Goal: Register for event/course

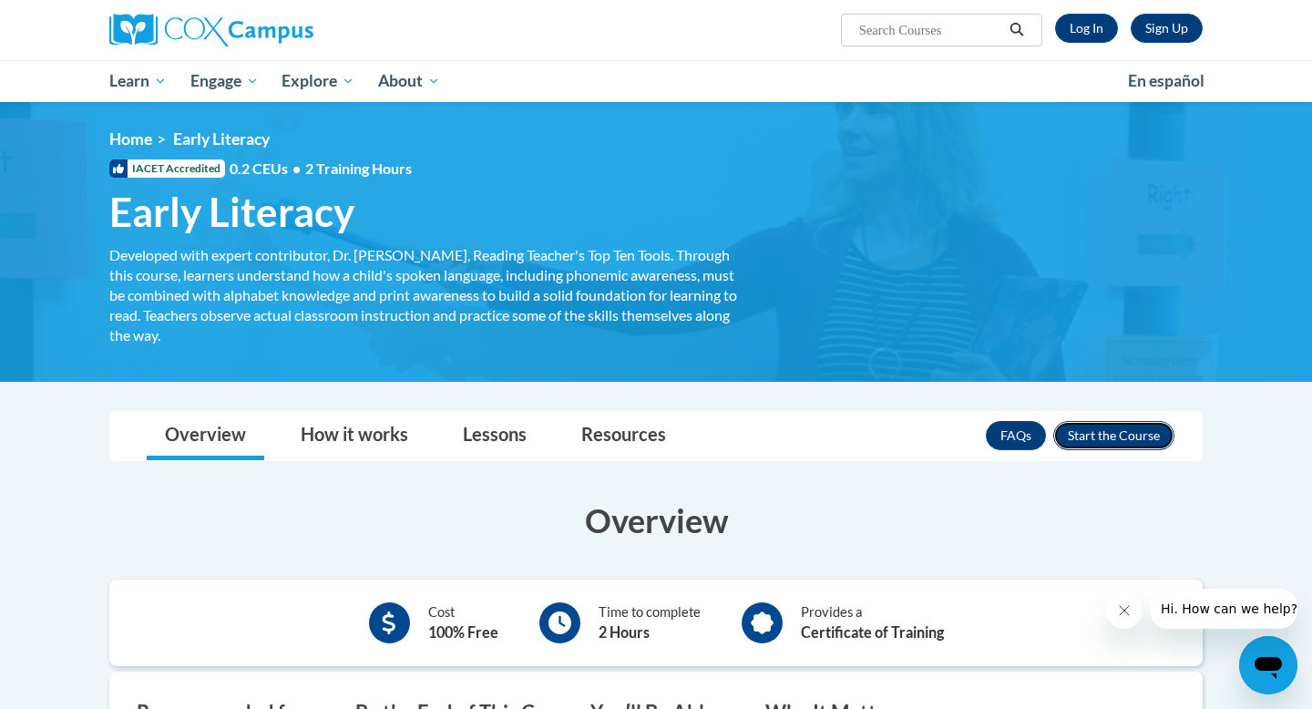
click at [1117, 425] on button "Enroll" at bounding box center [1113, 435] width 121 height 29
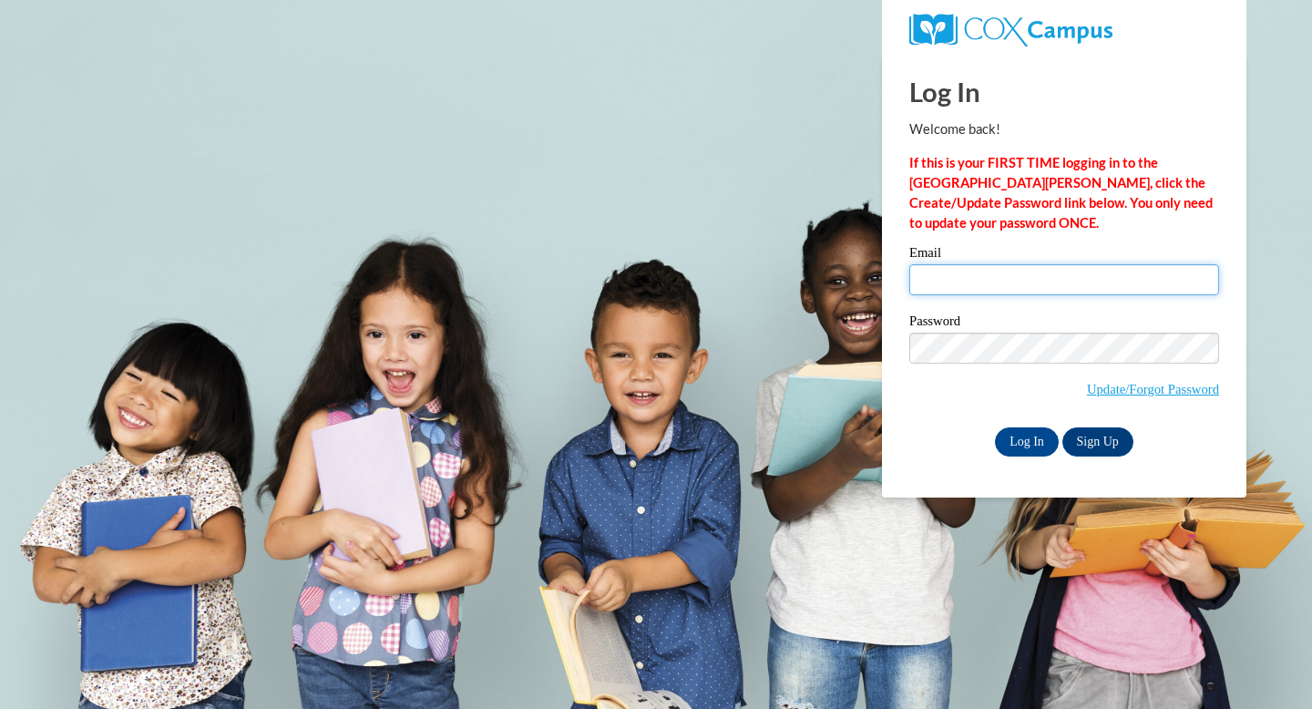
click at [1030, 286] on input "Email" at bounding box center [1064, 279] width 310 height 31
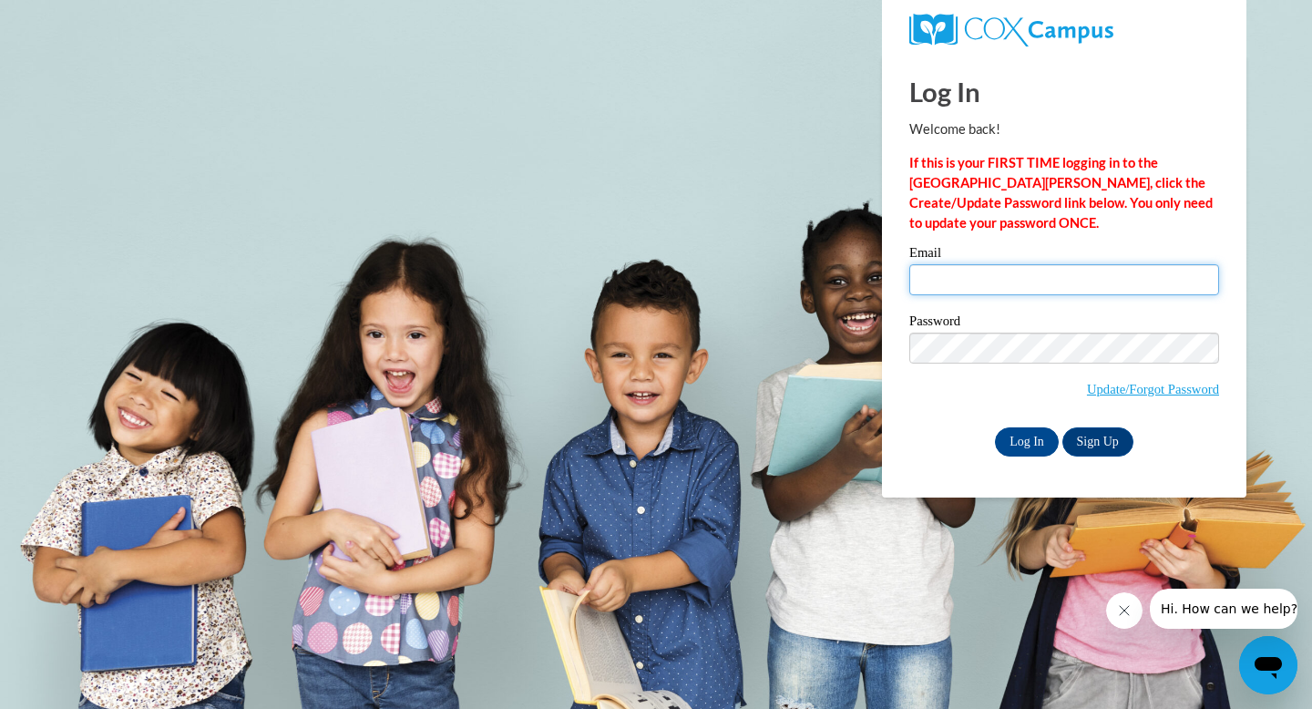
type input "[EMAIL_ADDRESS][DOMAIN_NAME]"
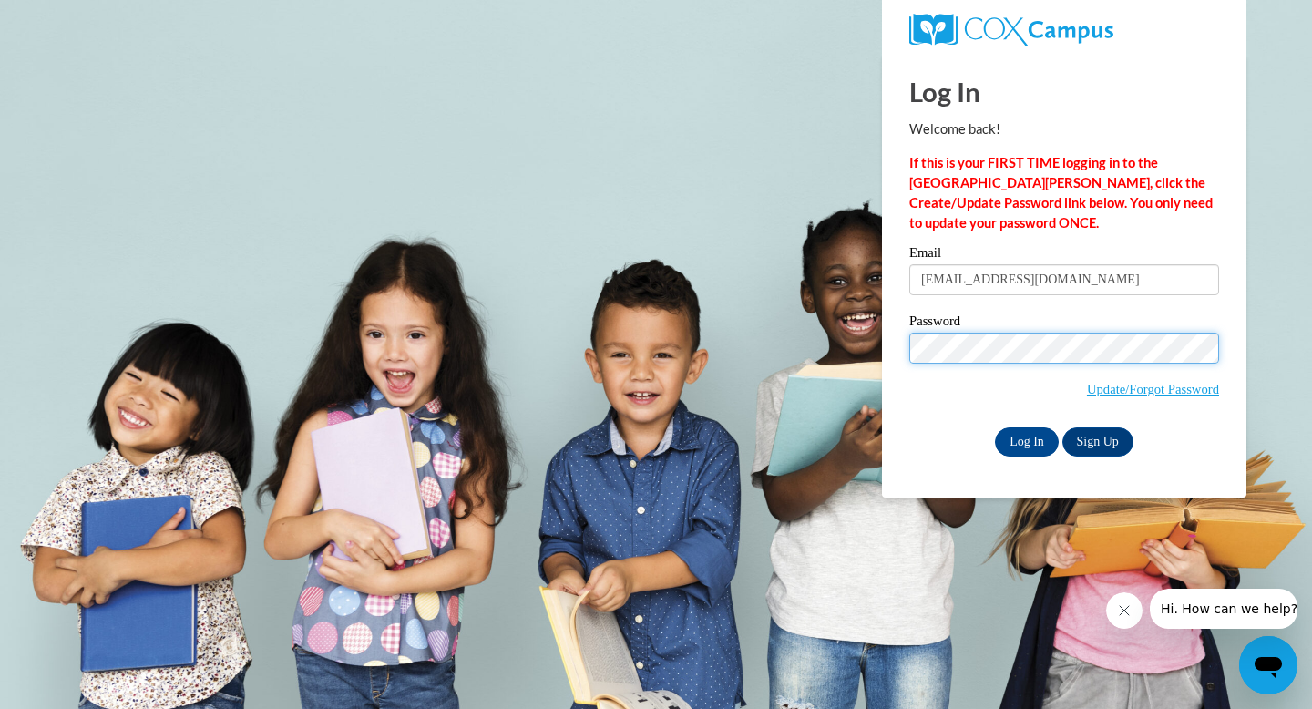
click at [845, 351] on body "Log In Welcome back! If this is your FIRST TIME logging in to the NEW Cox Campu…" at bounding box center [656, 354] width 1312 height 709
click at [995, 427] on input "Log In" at bounding box center [1027, 441] width 64 height 29
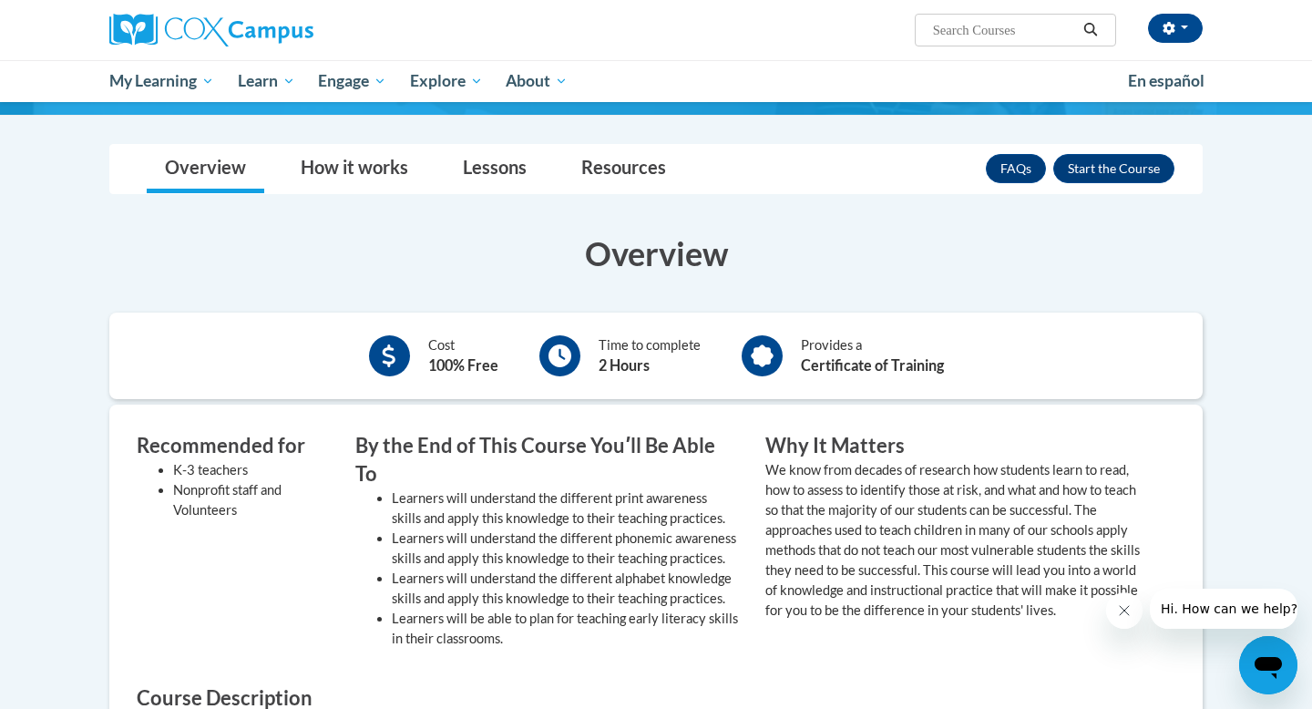
scroll to position [269, 0]
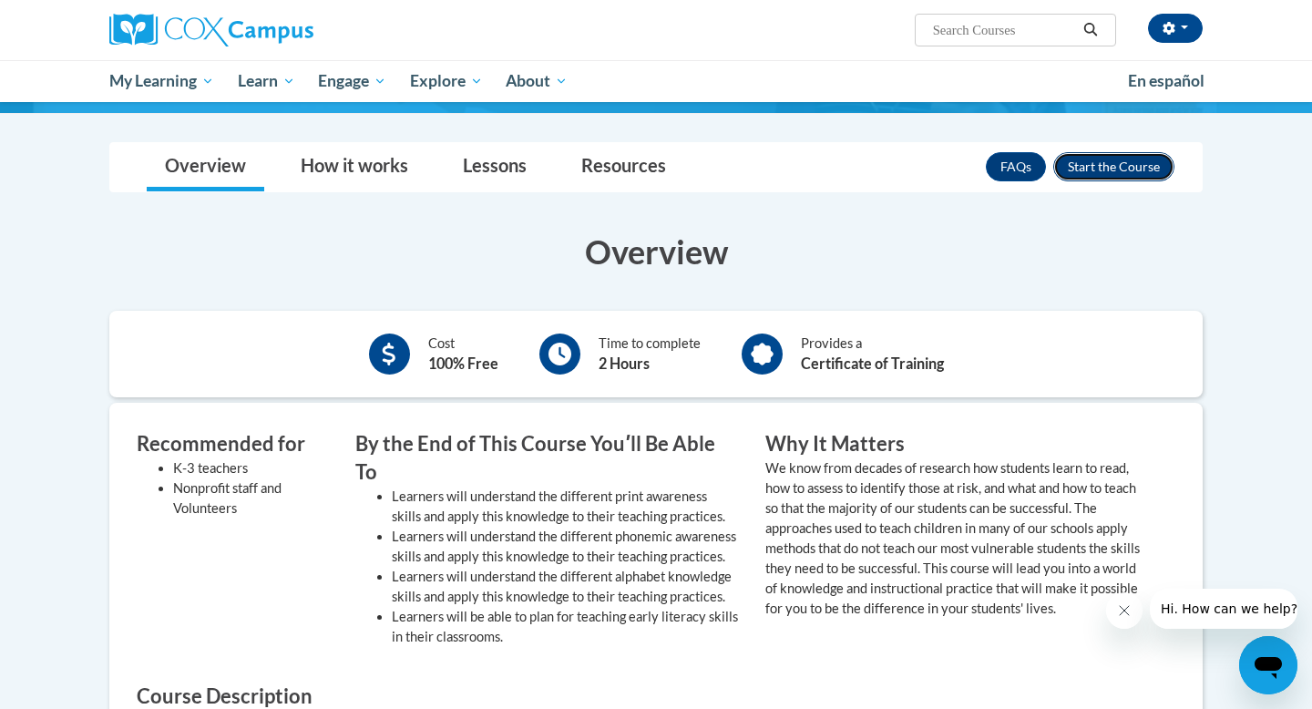
click at [1106, 172] on button "Enroll" at bounding box center [1113, 166] width 121 height 29
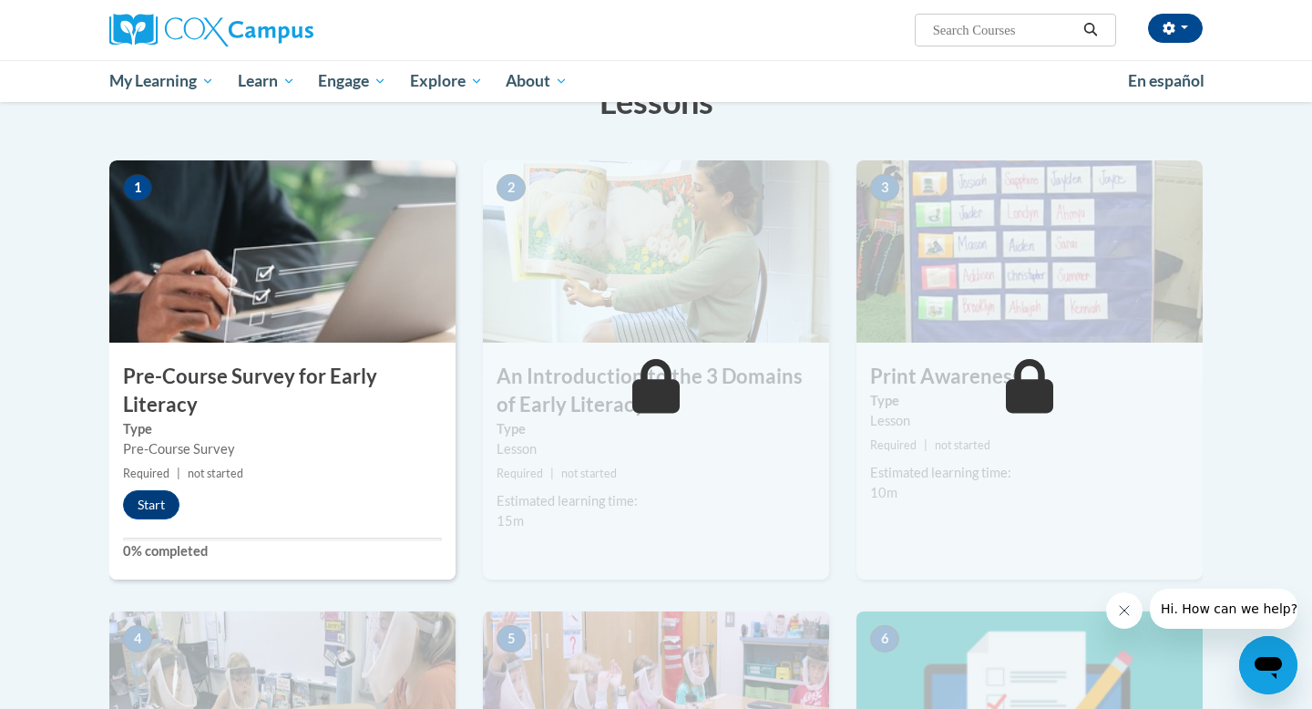
scroll to position [316, 0]
click at [322, 326] on img at bounding box center [282, 250] width 346 height 182
click at [159, 507] on button "Start" at bounding box center [151, 503] width 56 height 29
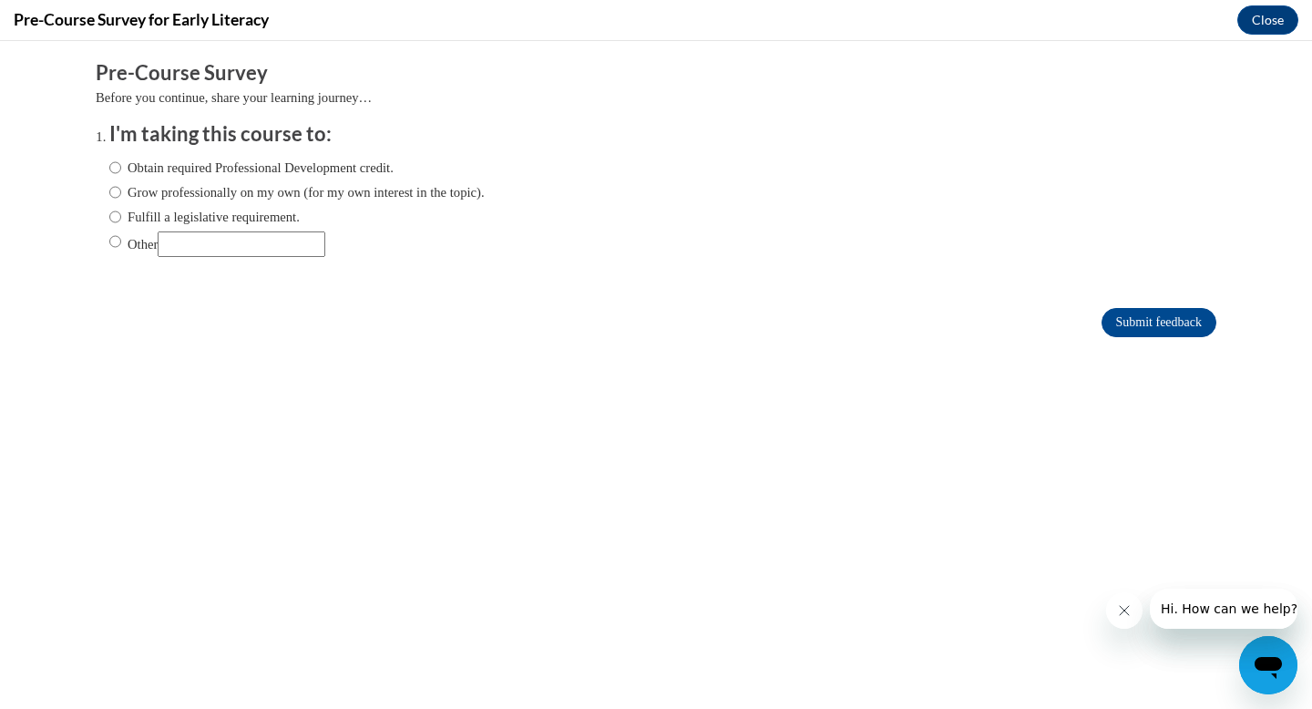
scroll to position [0, 0]
click at [115, 161] on input "Obtain required Professional Development credit." at bounding box center [115, 168] width 12 height 20
radio input "true"
click at [115, 214] on input "Fulfill a legislative requirement." at bounding box center [115, 217] width 12 height 20
radio input "true"
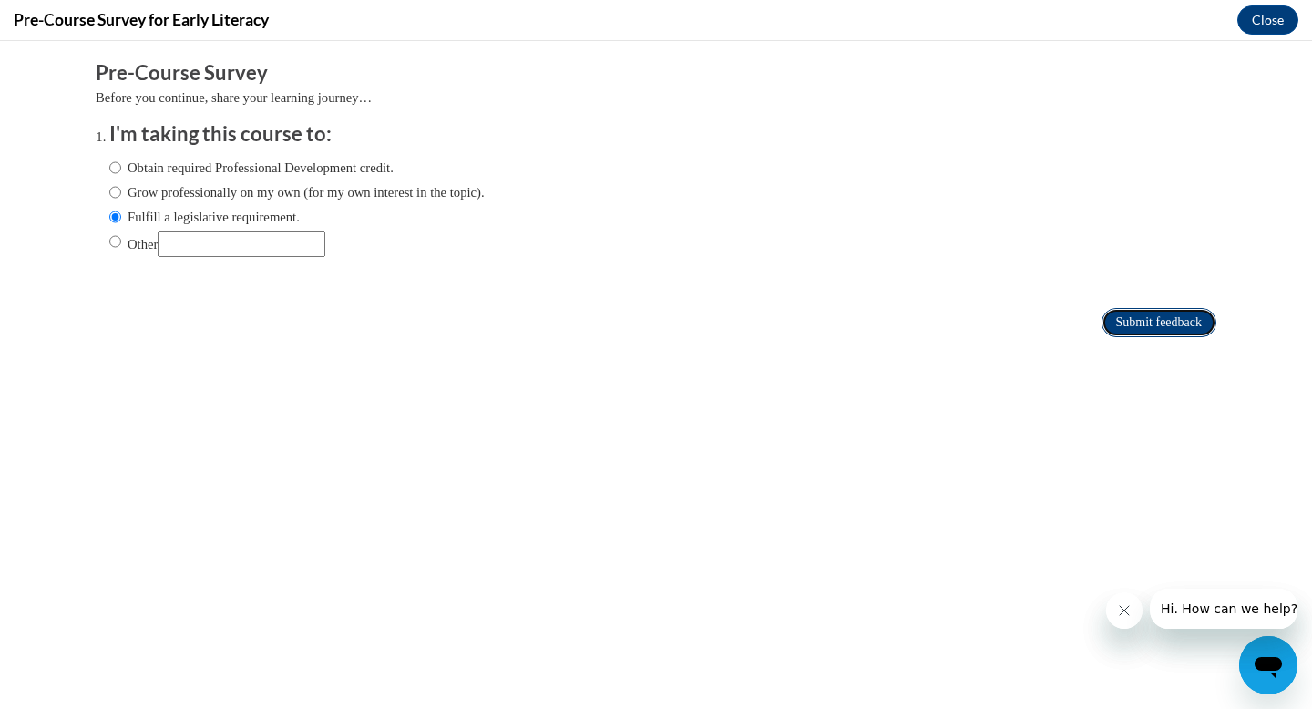
click at [1143, 319] on input "Submit feedback" at bounding box center [1159, 322] width 115 height 29
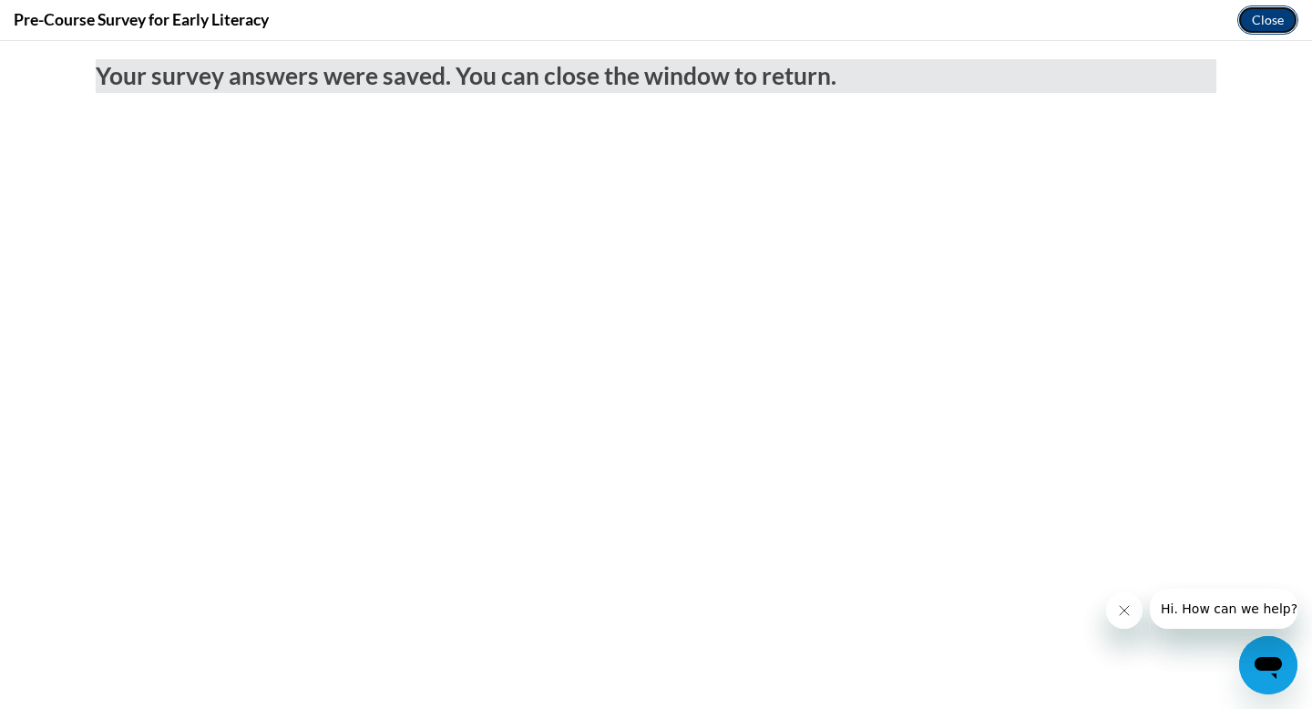
click at [1255, 15] on button "Close" at bounding box center [1267, 19] width 61 height 29
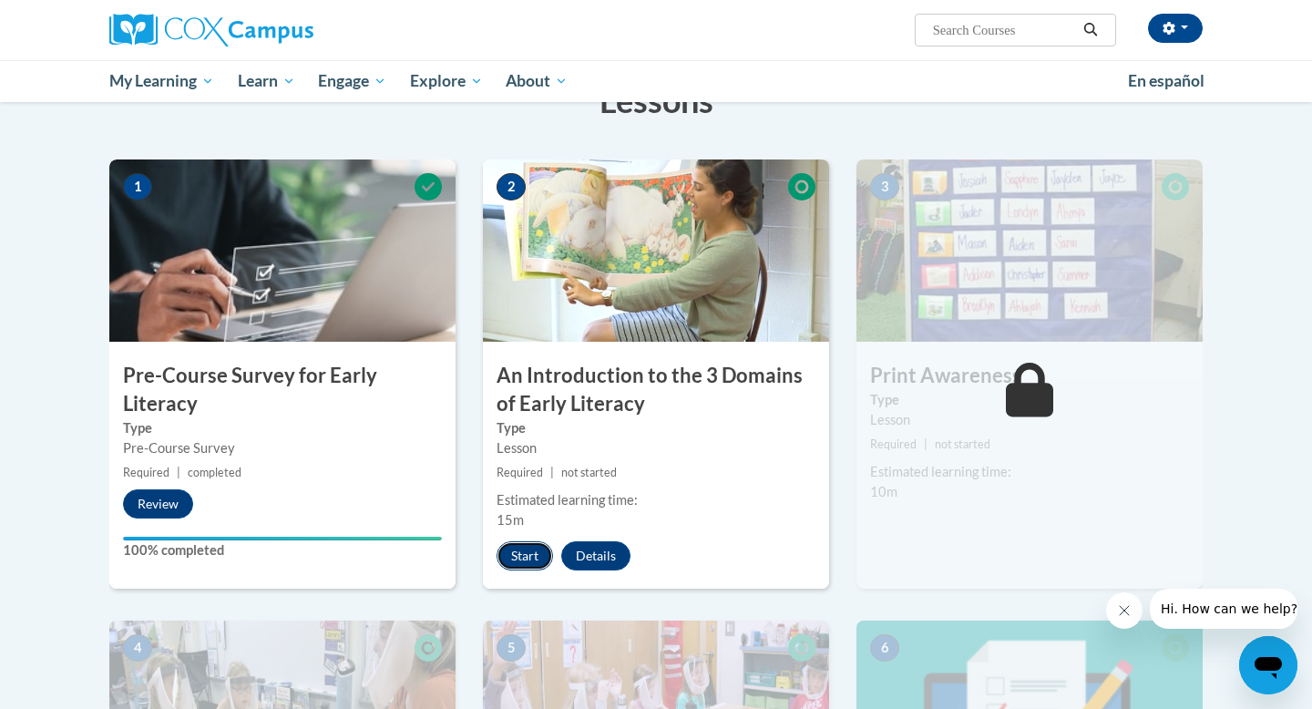
click at [532, 559] on button "Start" at bounding box center [525, 555] width 56 height 29
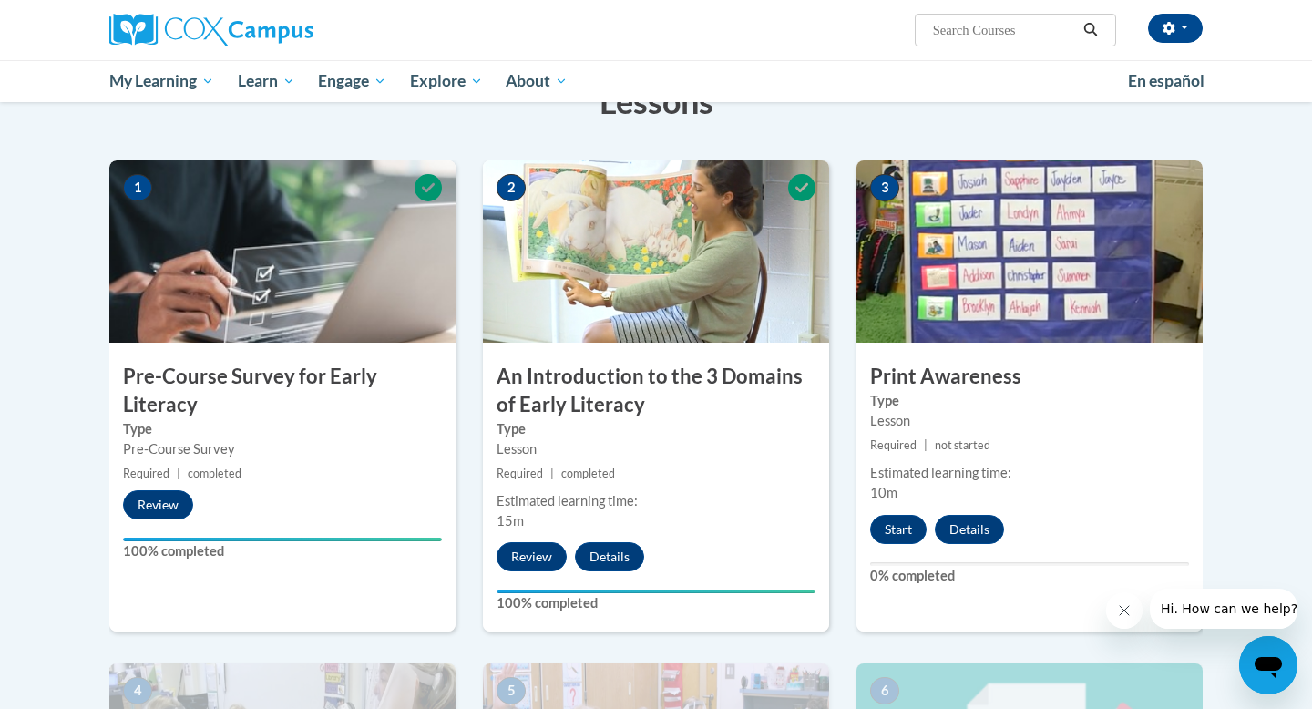
scroll to position [314, 0]
click at [900, 520] on button "Start" at bounding box center [898, 530] width 56 height 29
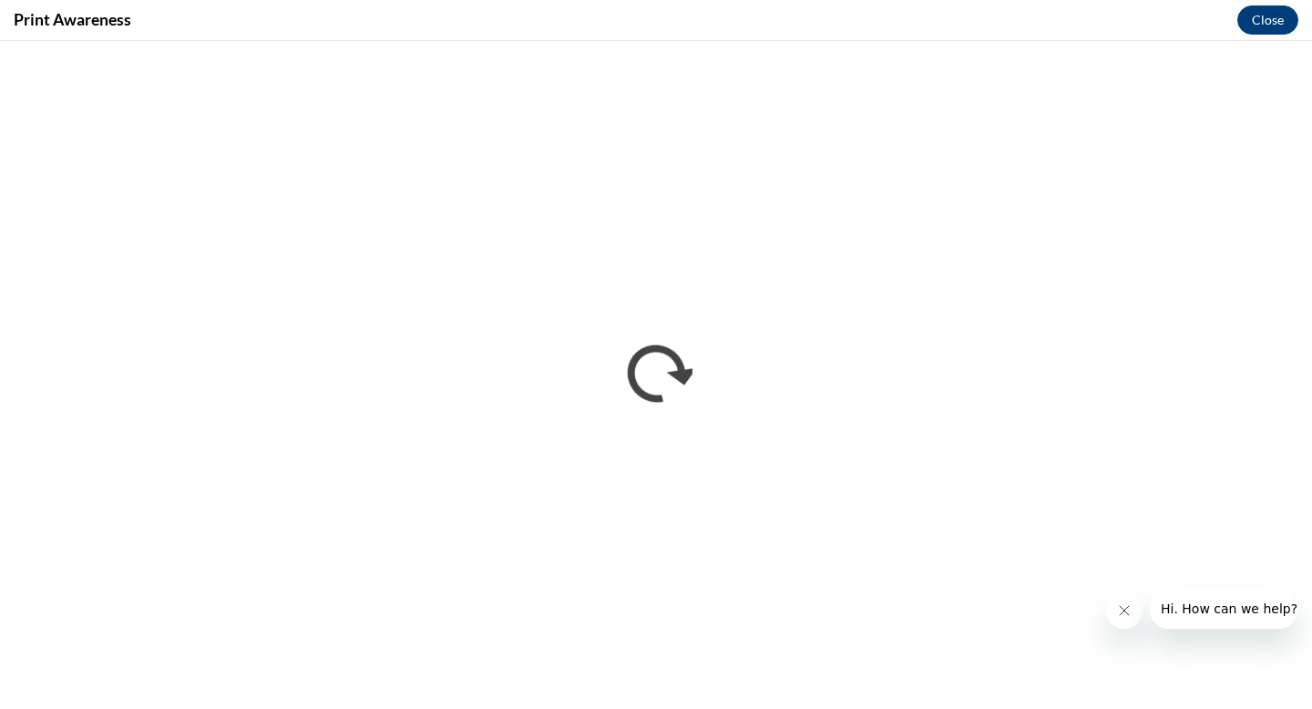
scroll to position [0, 0]
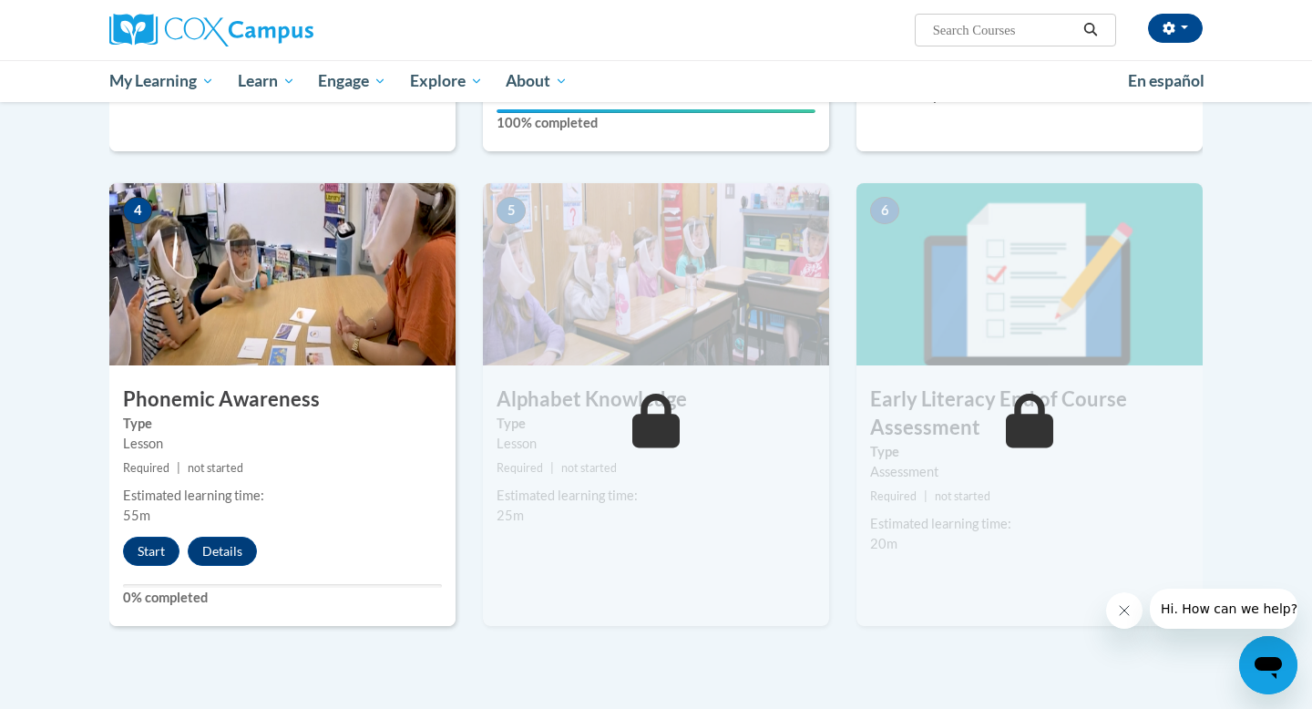
scroll to position [793, 0]
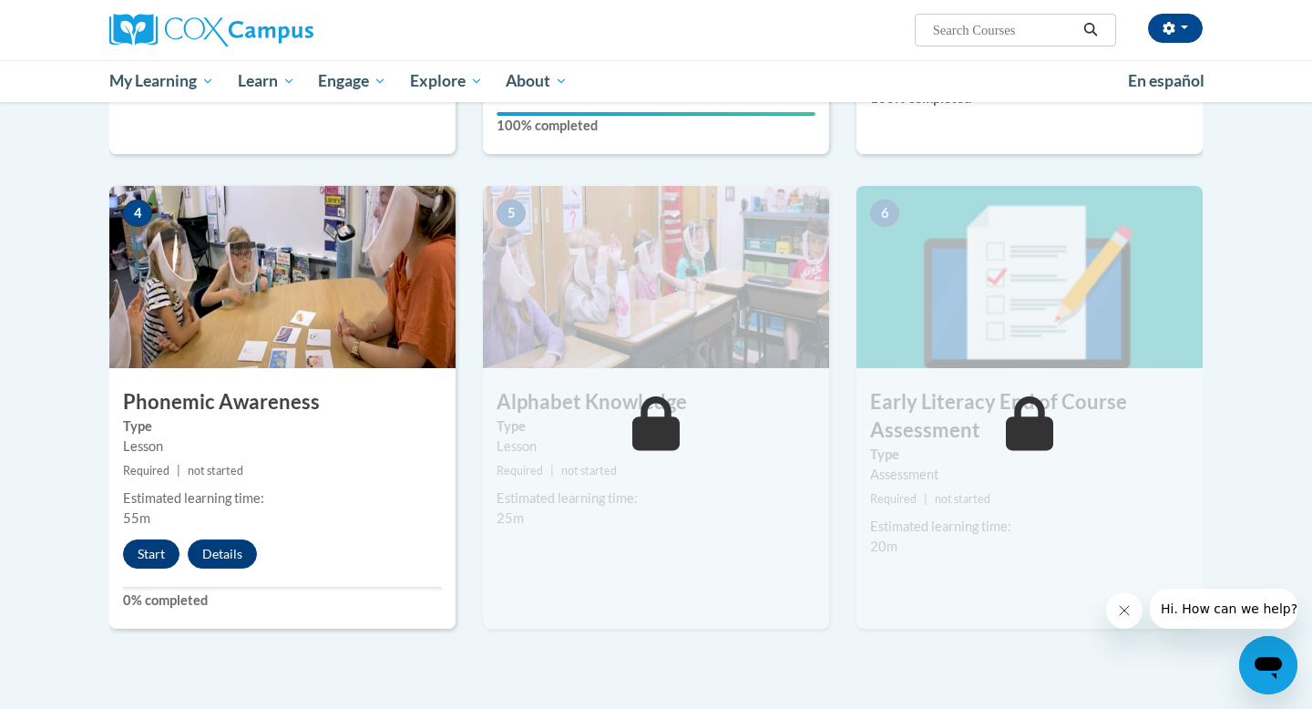
click at [153, 561] on button "Start" at bounding box center [151, 553] width 56 height 29
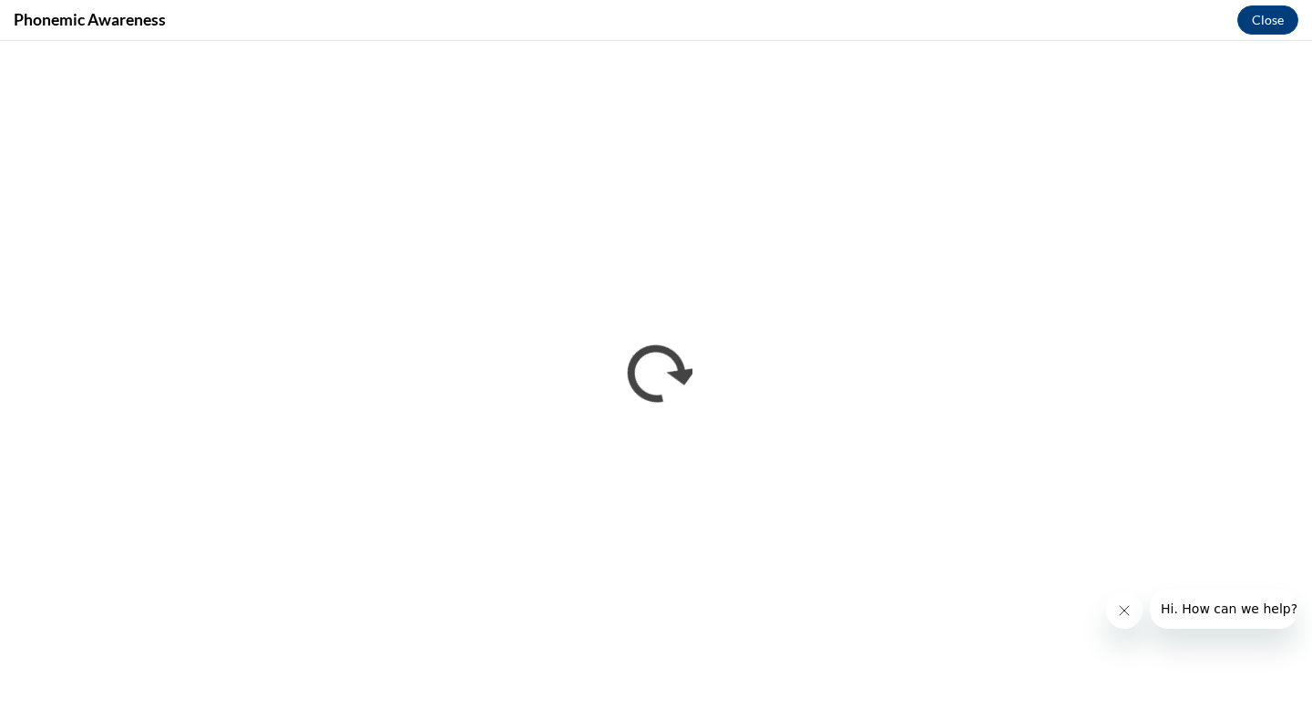
scroll to position [0, 0]
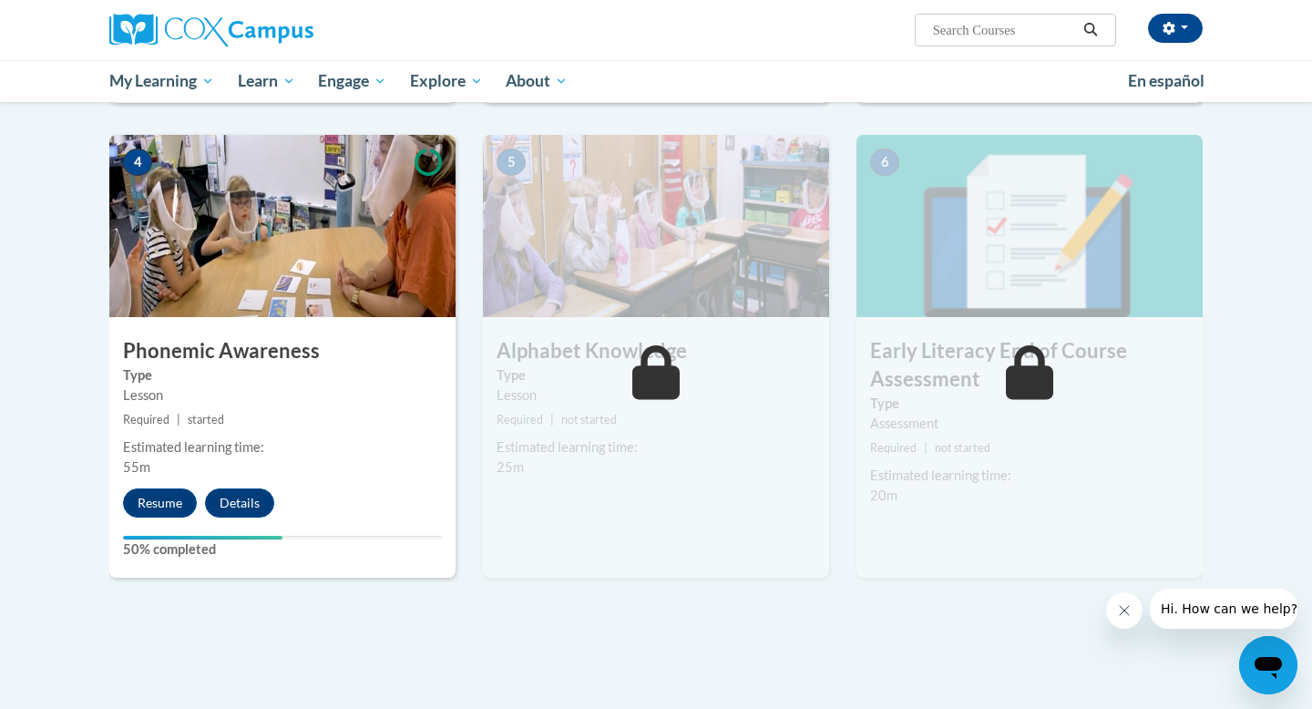
scroll to position [862, 0]
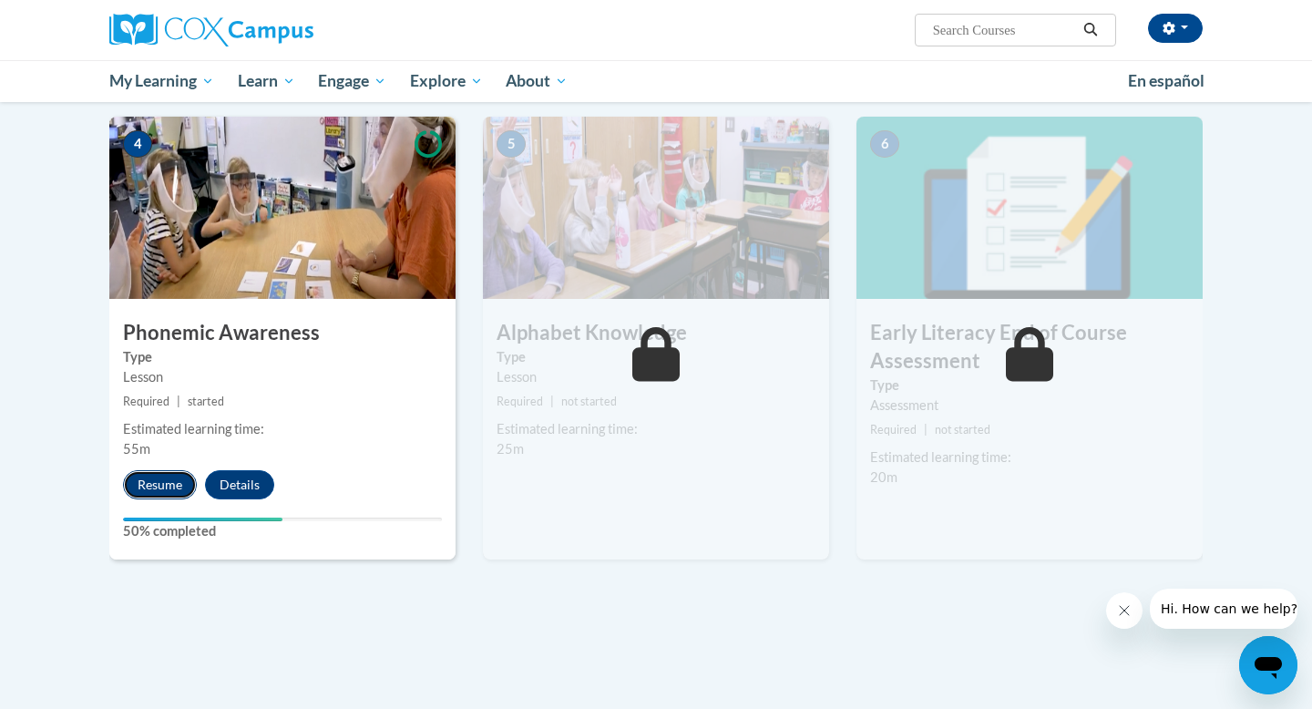
click at [159, 487] on button "Resume" at bounding box center [160, 484] width 74 height 29
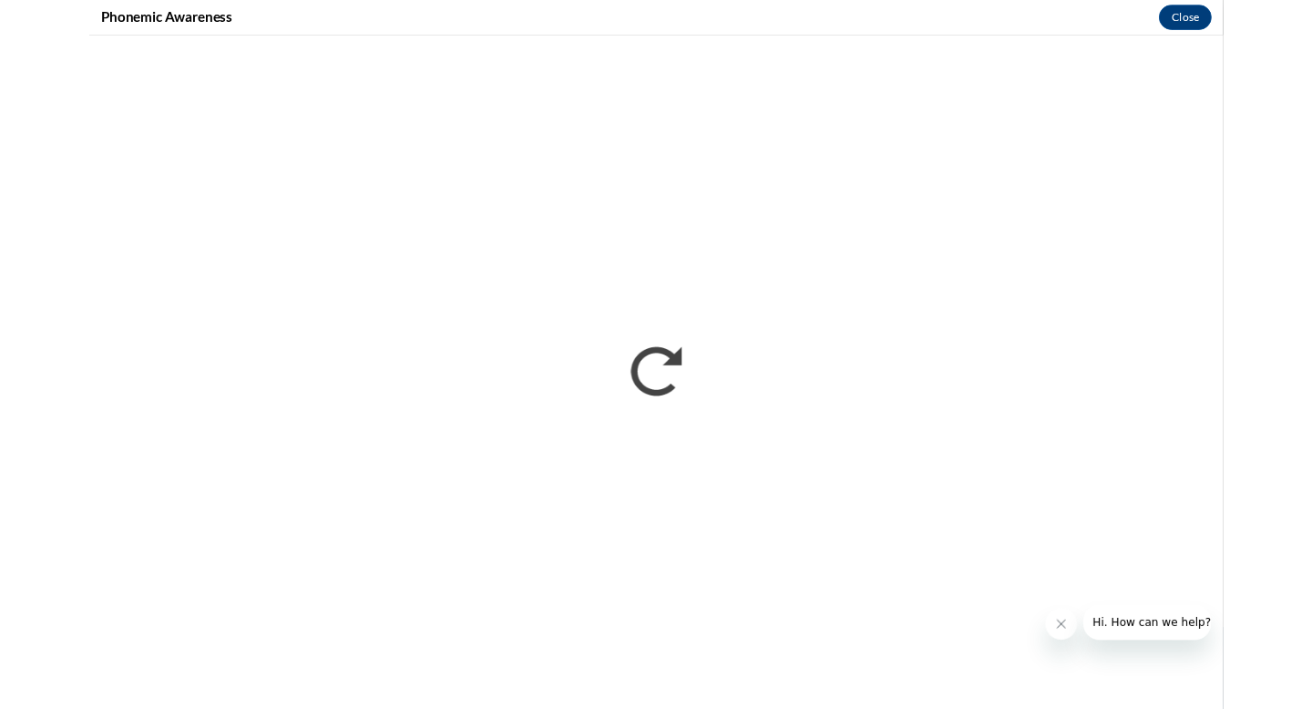
scroll to position [0, 0]
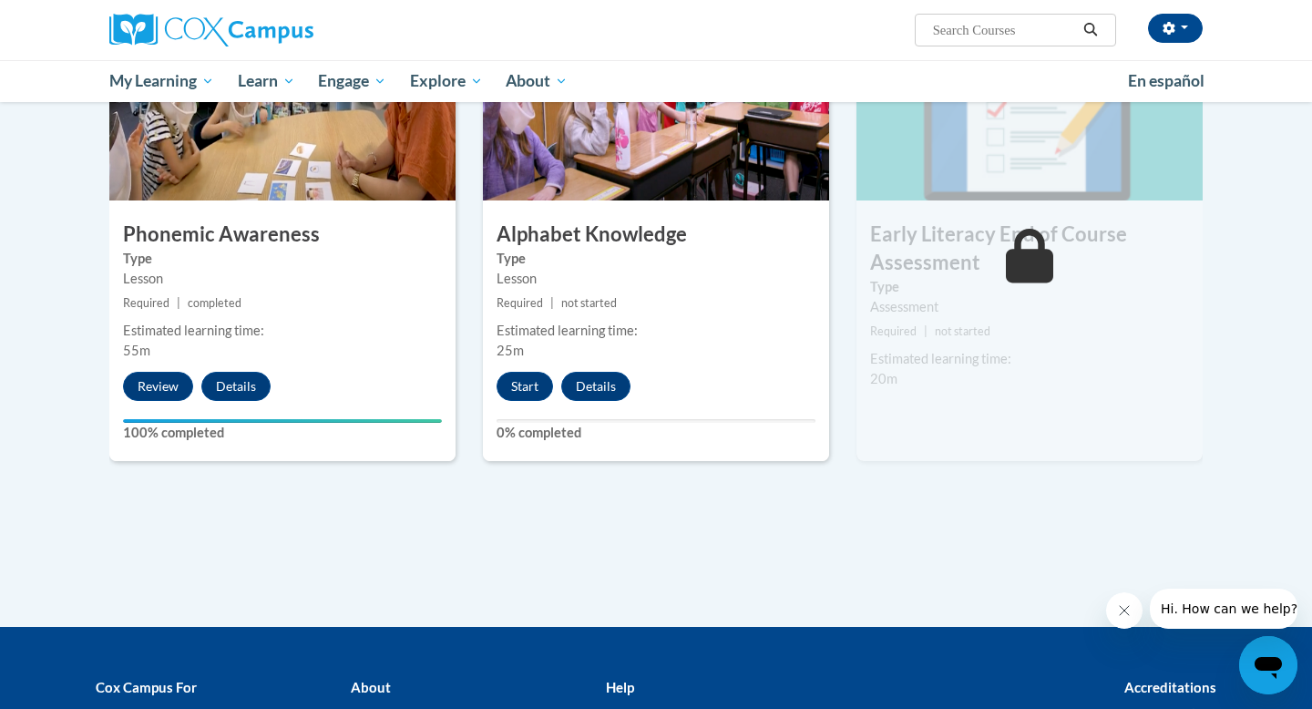
scroll to position [959, 0]
